Goal: Task Accomplishment & Management: Use online tool/utility

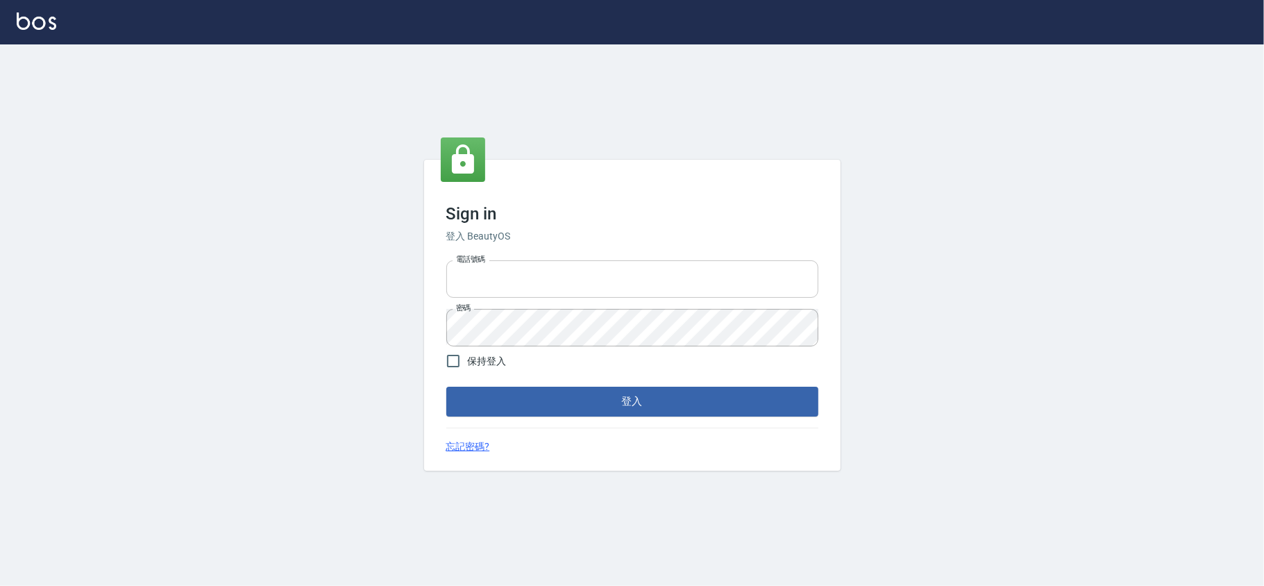
type input "28261007"
click at [675, 278] on input "28261007" at bounding box center [632, 278] width 372 height 37
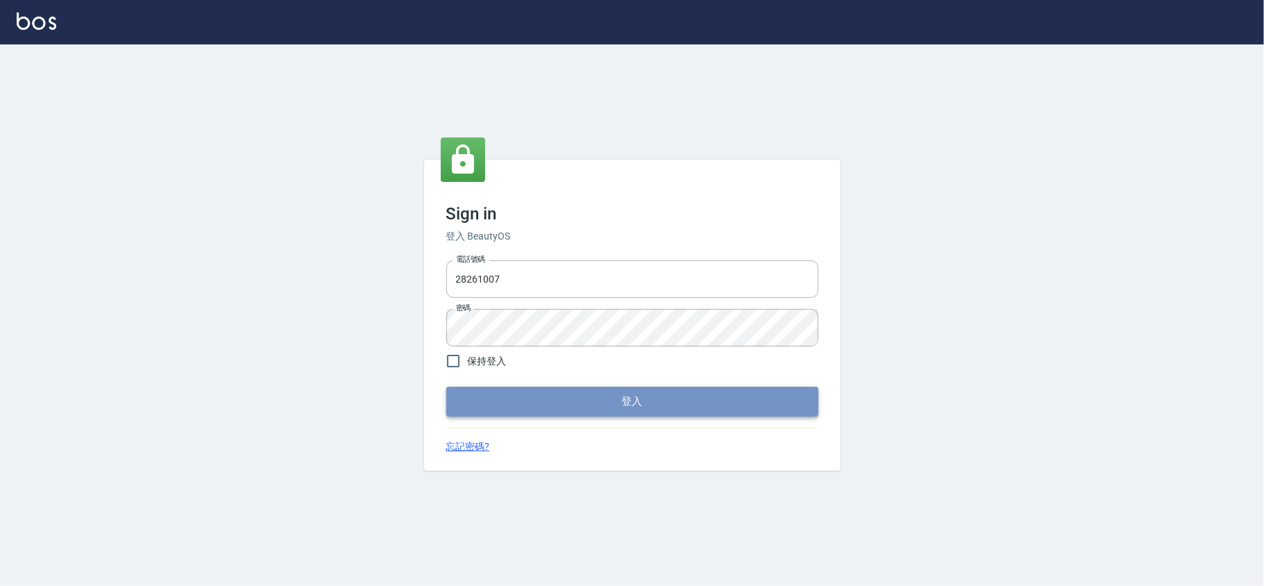
click at [709, 403] on button "登入" at bounding box center [632, 401] width 372 height 29
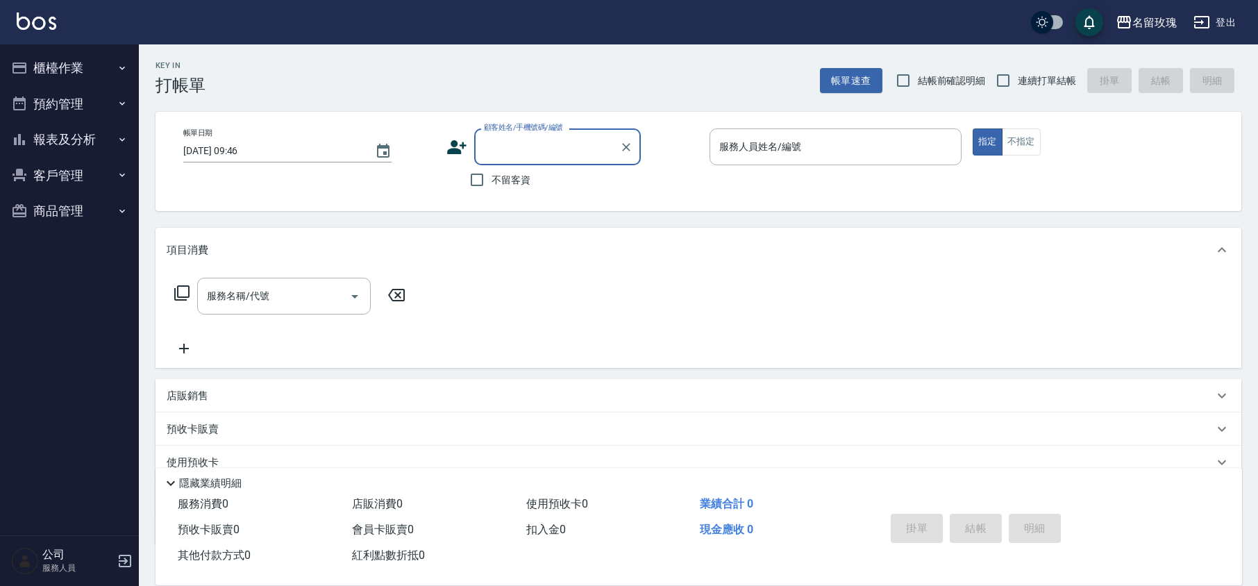
click at [968, 84] on span "結帳前確認明細" at bounding box center [952, 81] width 68 height 15
click at [918, 84] on input "結帳前確認明細" at bounding box center [903, 80] width 29 height 29
checkbox input "true"
click at [1014, 76] on input "連續打單結帳" at bounding box center [1003, 80] width 29 height 29
checkbox input "true"
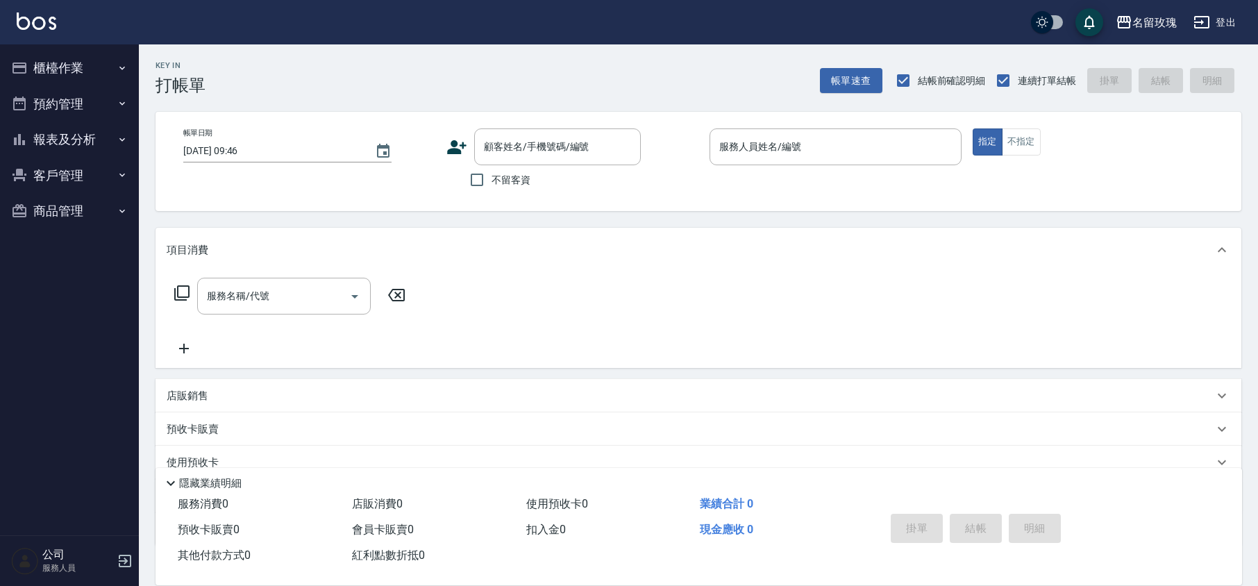
click at [755, 84] on div "Key In 打帳單 帳單速查 結帳前確認明細 連續打單結帳 掛單 結帳 明細" at bounding box center [690, 69] width 1103 height 51
